Goal: Download file/media

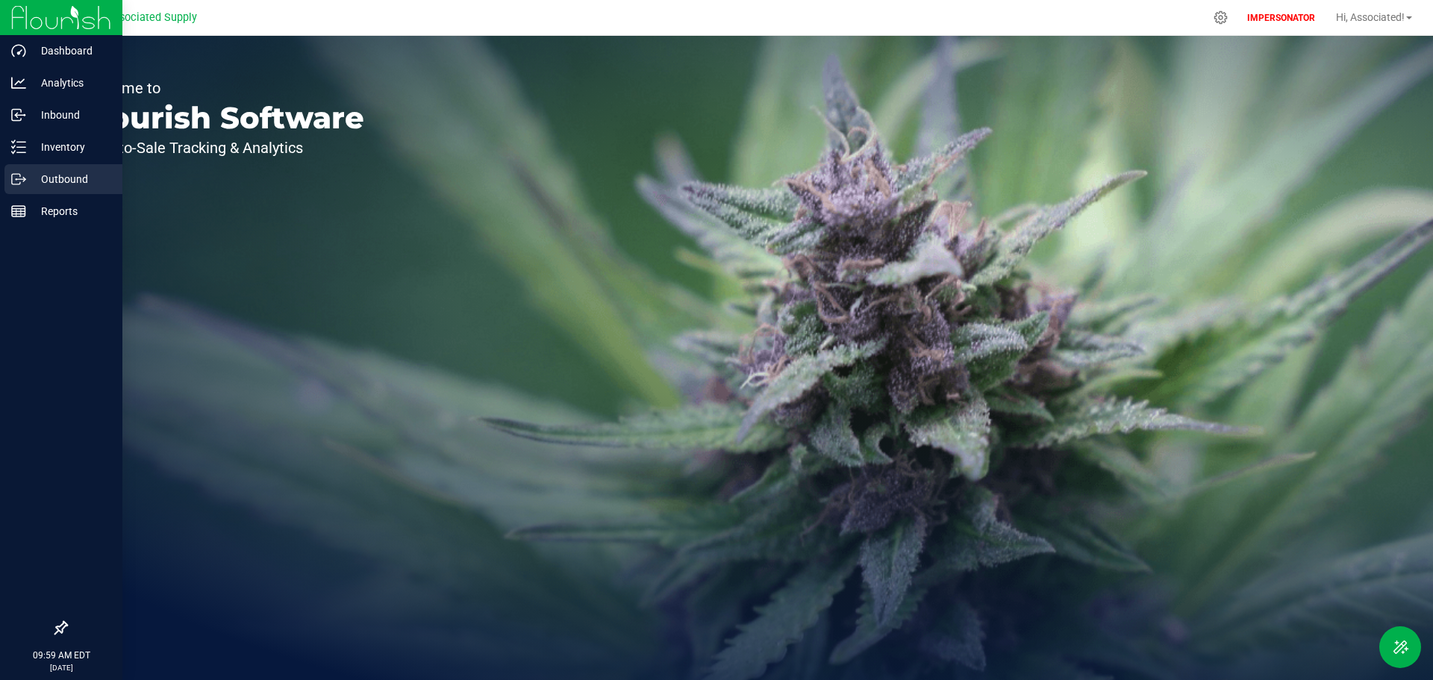
click at [22, 176] on icon at bounding box center [18, 179] width 15 height 15
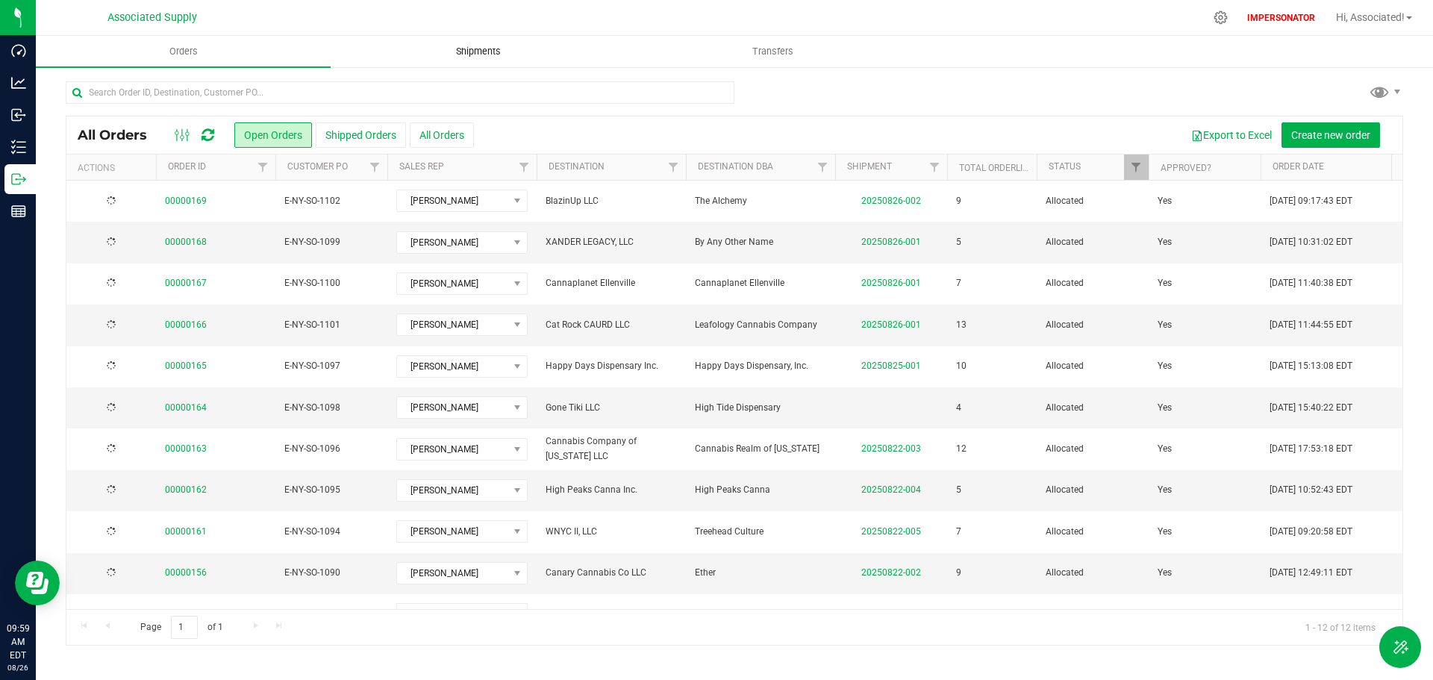
click at [476, 48] on span "Shipments" at bounding box center [478, 51] width 85 height 13
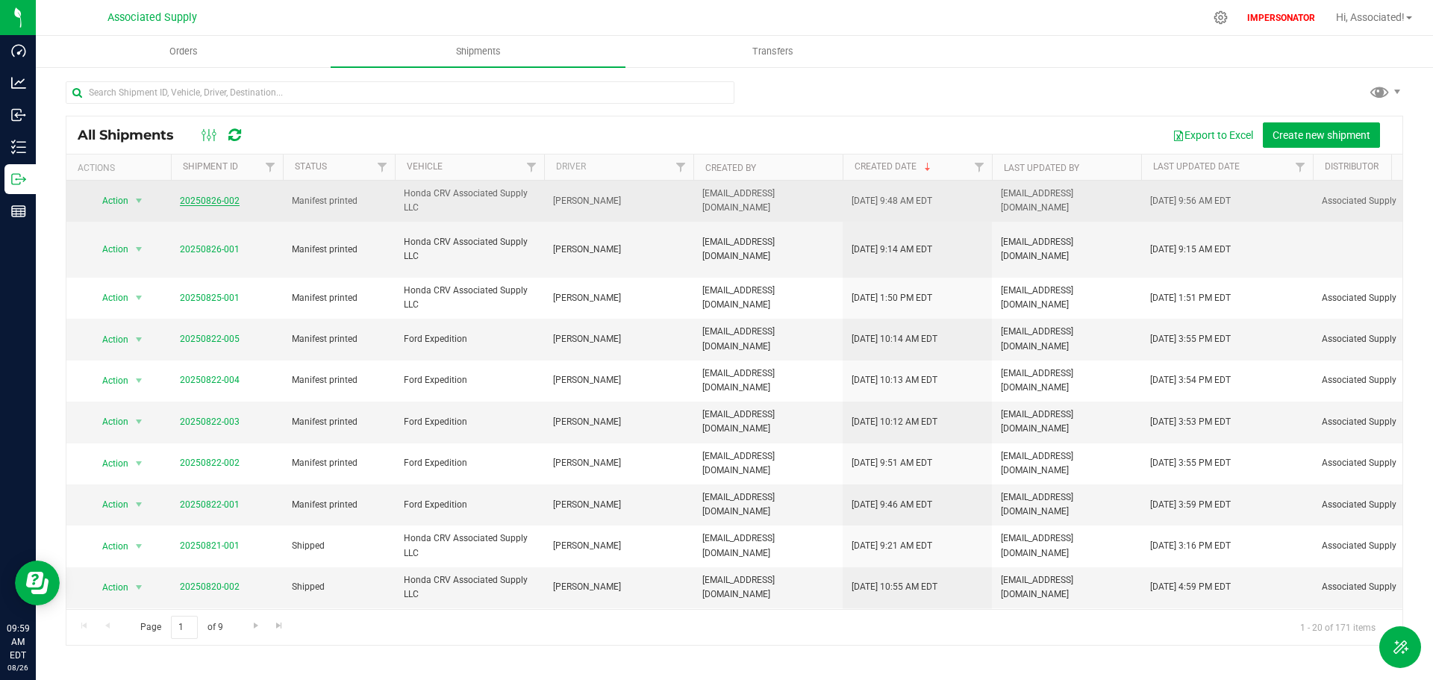
click at [204, 198] on link "20250826-002" at bounding box center [210, 201] width 60 height 10
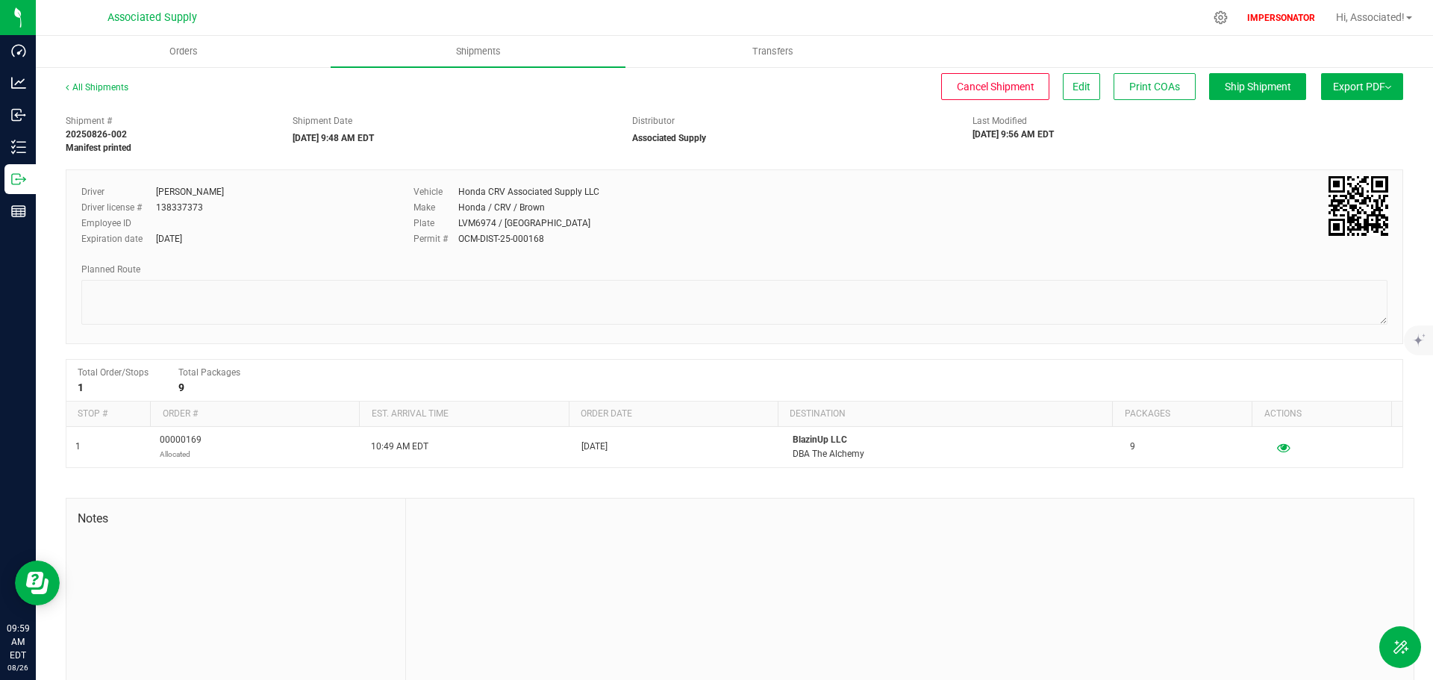
click at [1365, 92] on span "Export PDF" at bounding box center [1362, 87] width 58 height 12
click at [1328, 123] on span "Manifest by Package ID" at bounding box center [1340, 119] width 95 height 10
